Goal: Find specific page/section: Find specific page/section

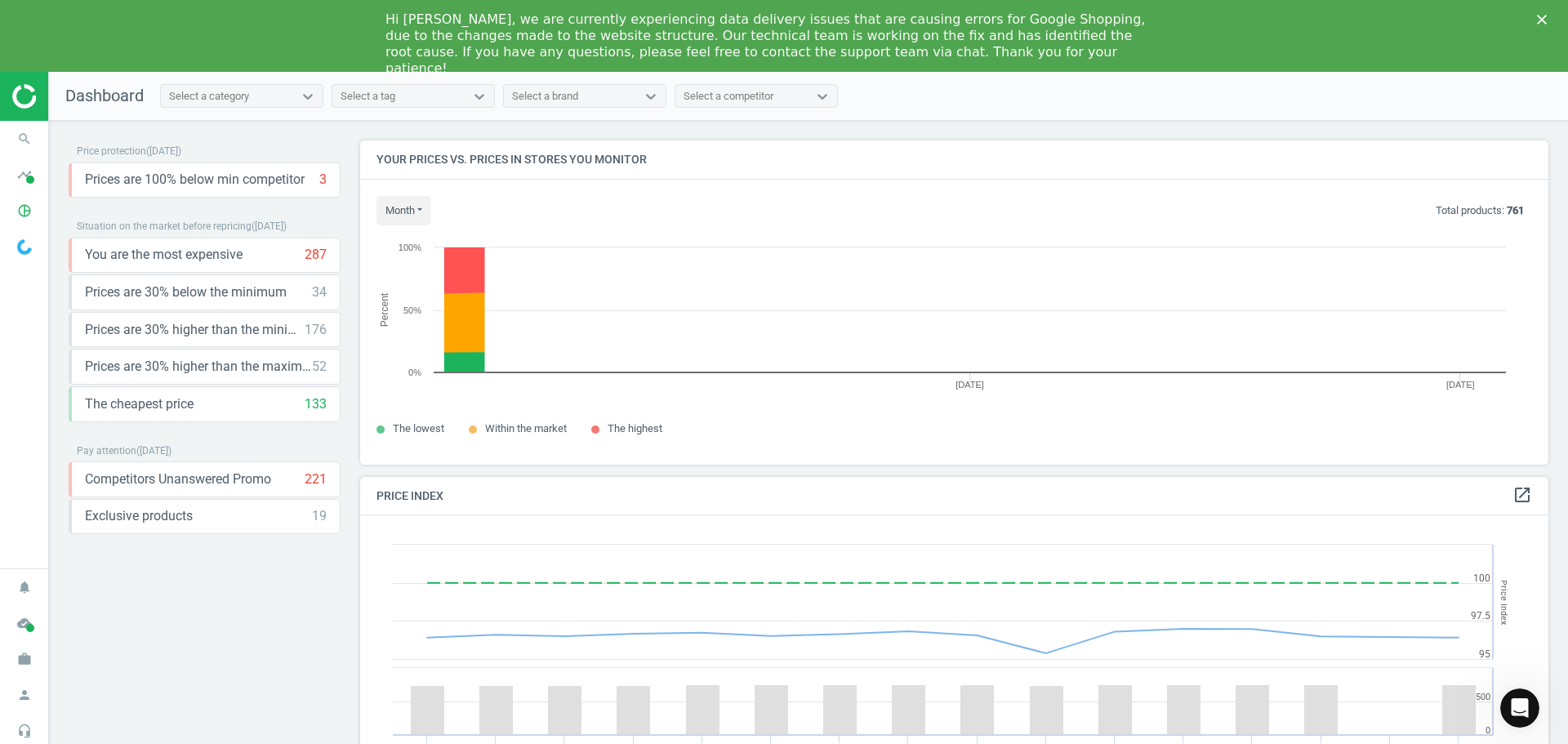
scroll to position [401, 1201]
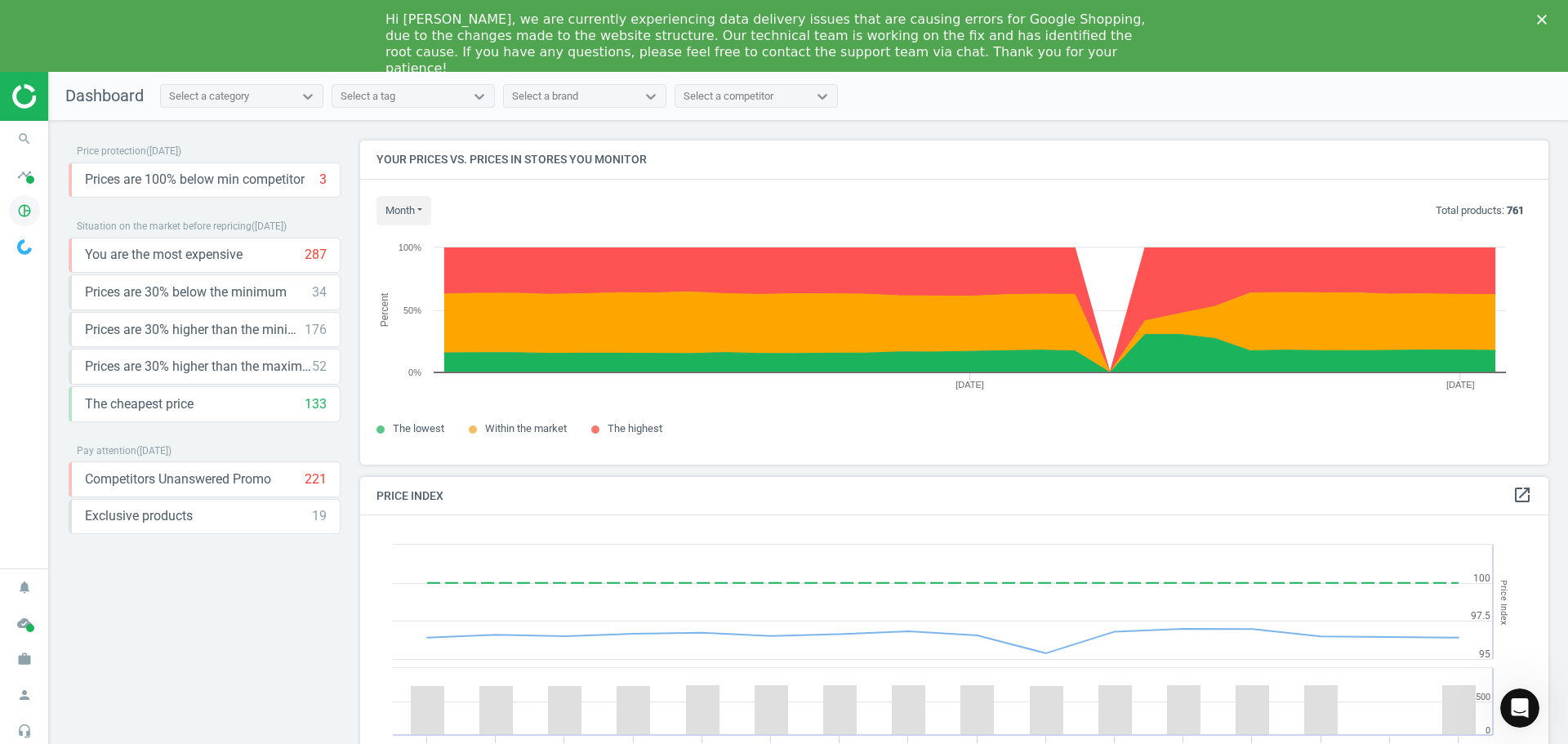
click at [32, 213] on icon "pie_chart_outlined" at bounding box center [24, 210] width 31 height 31
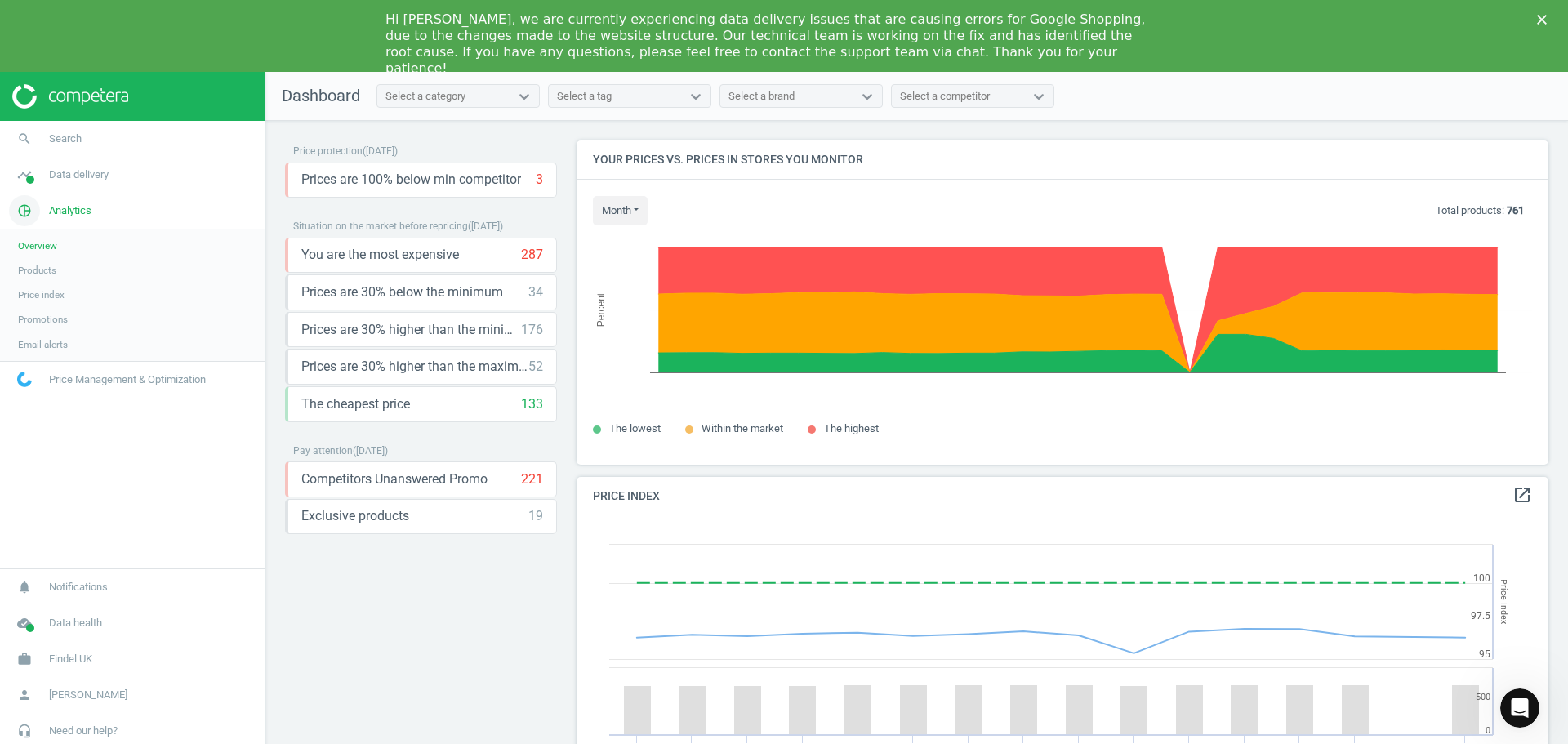
scroll to position [401, 985]
click at [52, 271] on span "Products" at bounding box center [36, 270] width 38 height 13
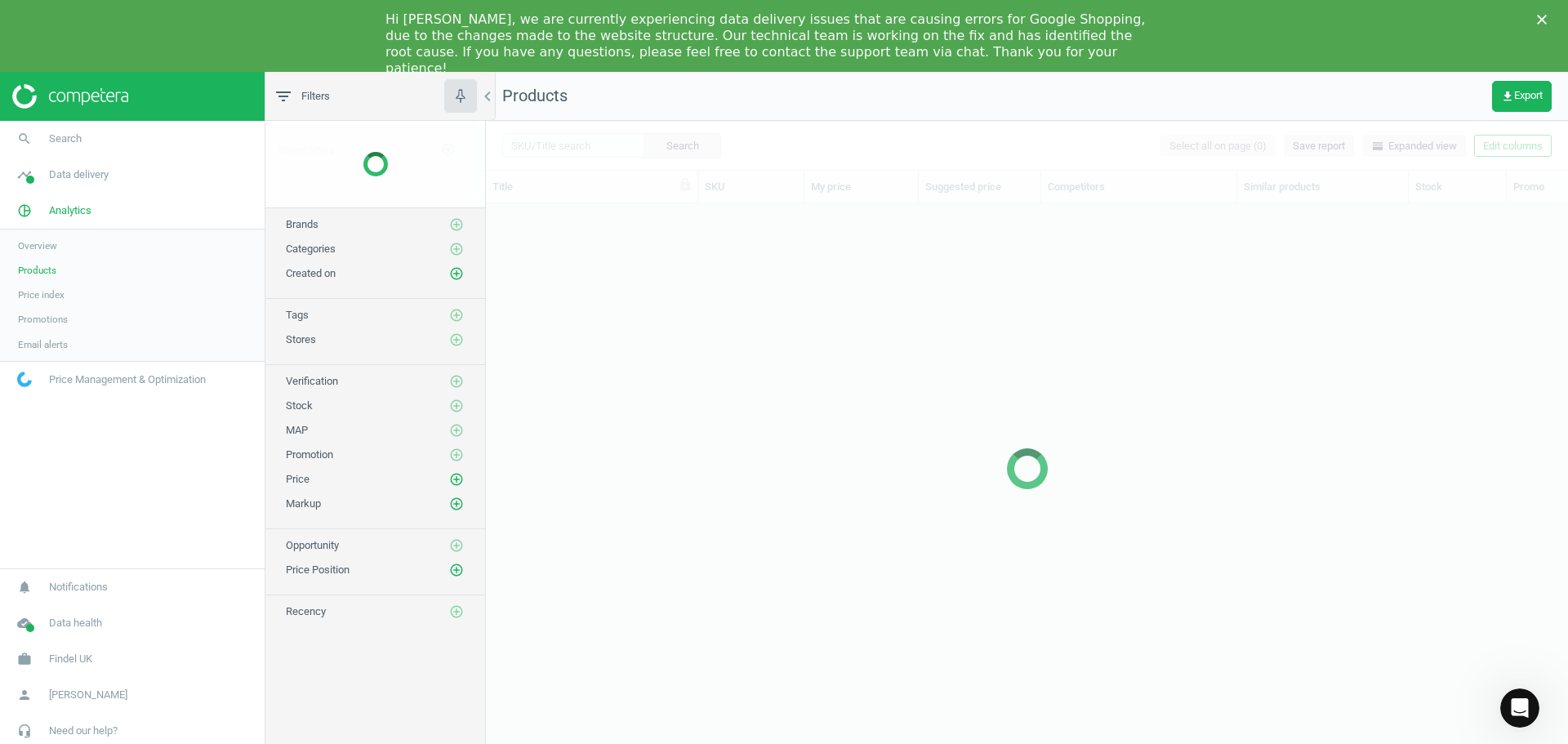
scroll to position [557, 1069]
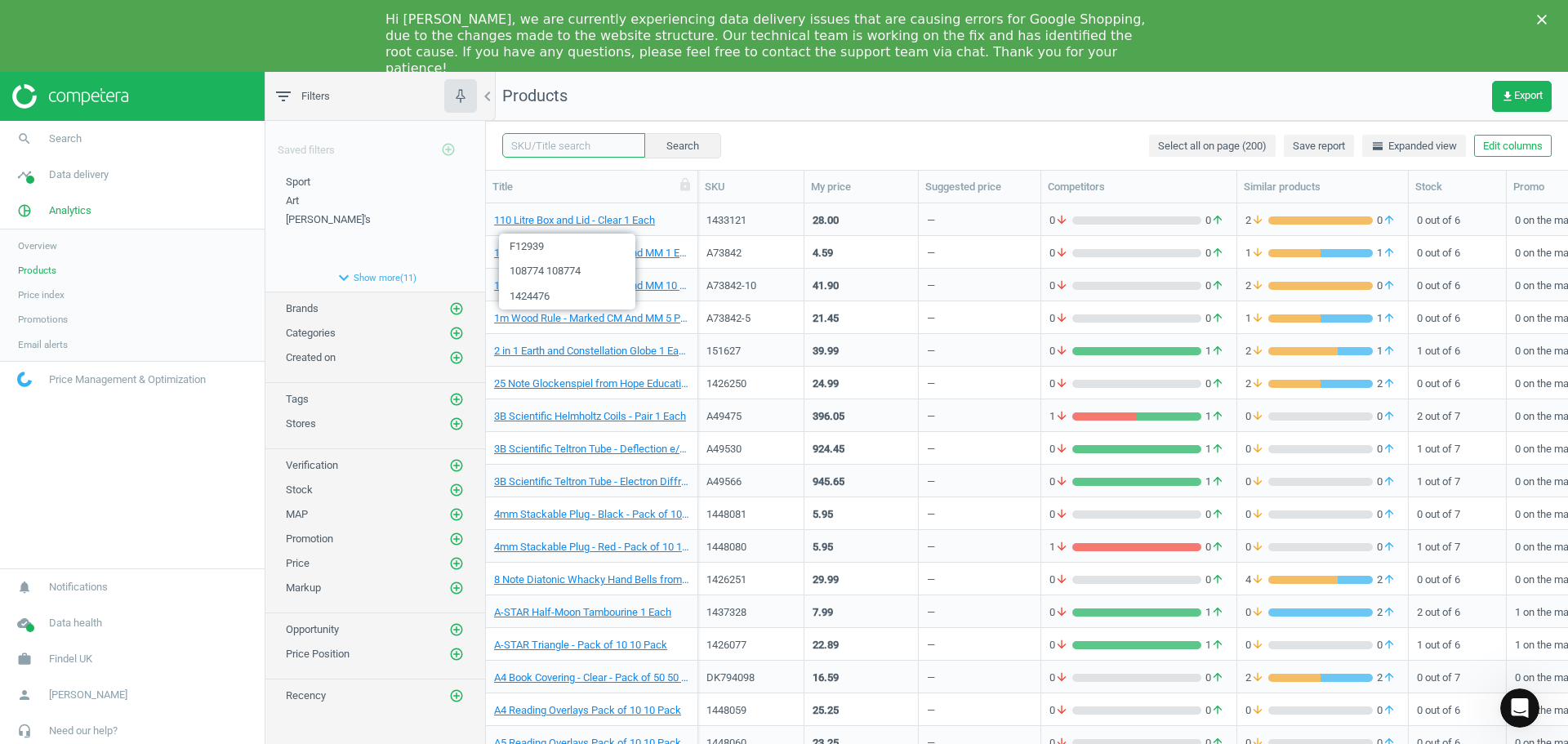
click at [560, 140] on input "text" at bounding box center [574, 145] width 143 height 24
paste input "103815"
type input "103815"
click at [682, 146] on button "Search" at bounding box center [681, 145] width 77 height 24
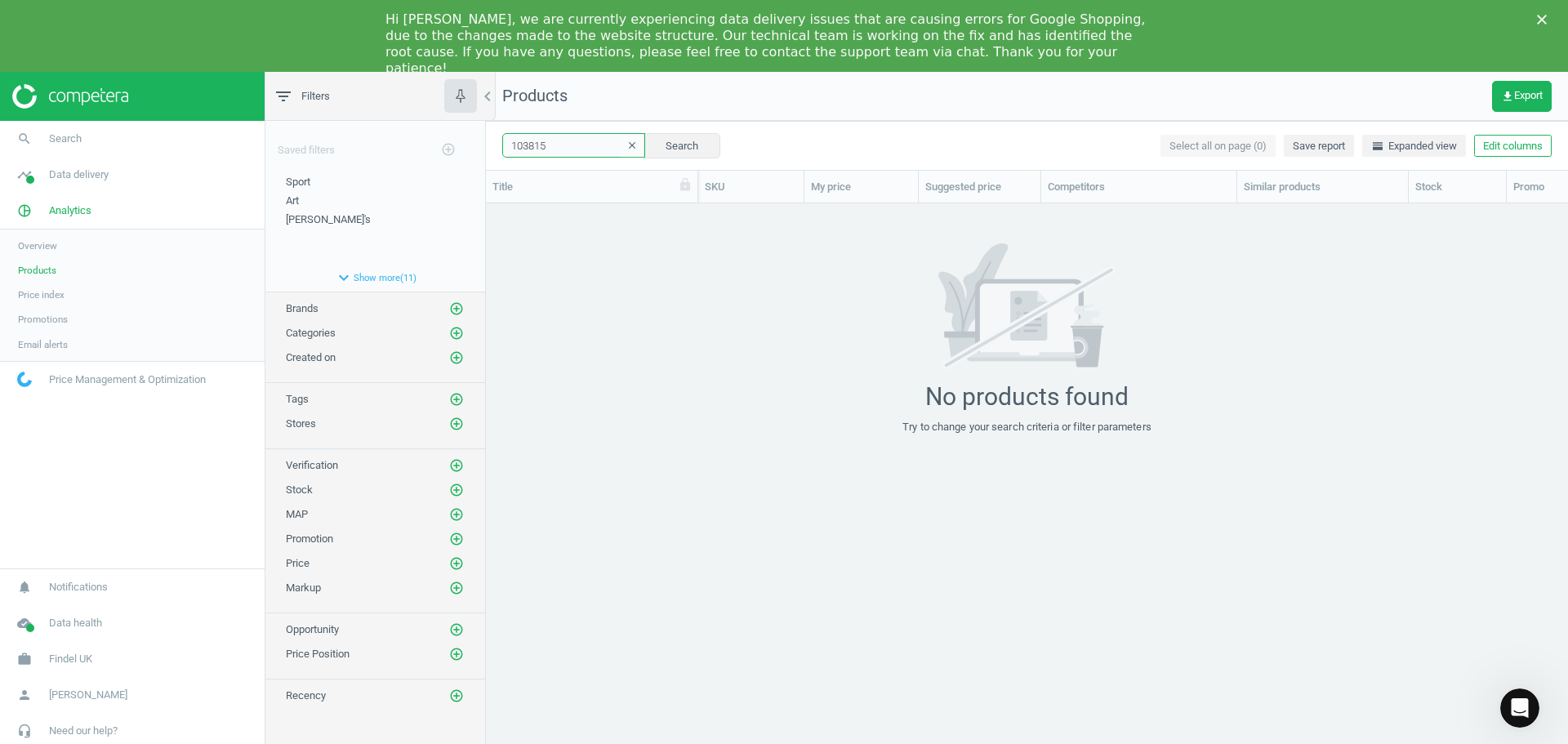
click at [552, 146] on input "103815" at bounding box center [574, 145] width 143 height 24
click at [680, 151] on button "Search" at bounding box center [681, 145] width 77 height 24
drag, startPoint x: 565, startPoint y: 147, endPoint x: 371, endPoint y: 126, distance: 195.1
click at [372, 126] on div "filter_list Filters chevron_left Saved filters add_circle_outline Sport edit de…" at bounding box center [916, 443] width 1302 height 744
click at [664, 139] on button "Search" at bounding box center [681, 145] width 77 height 24
